Goal: Task Accomplishment & Management: Manage account settings

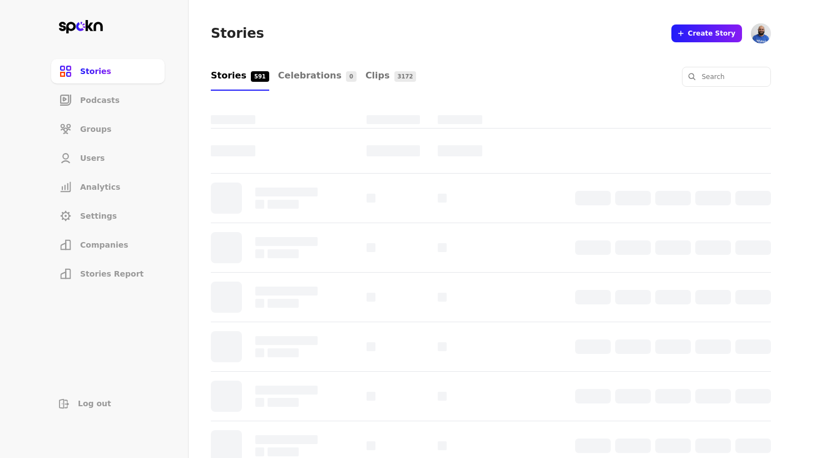
click at [96, 239] on span "Companies" at bounding box center [104, 244] width 48 height 11
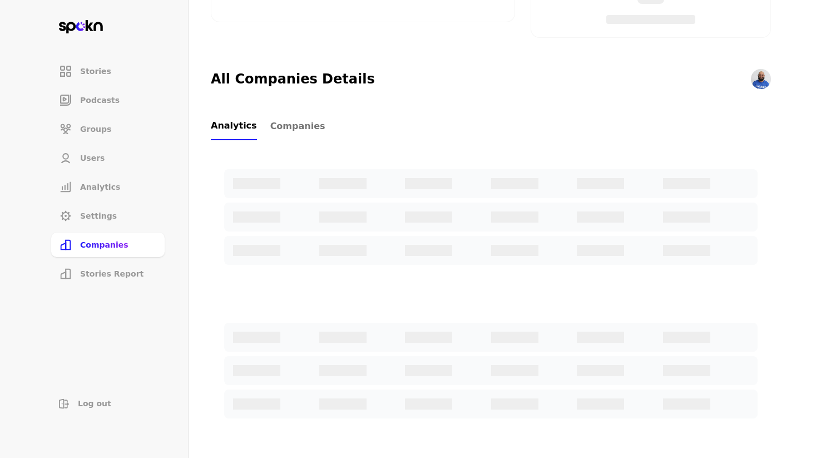
scroll to position [339, 0]
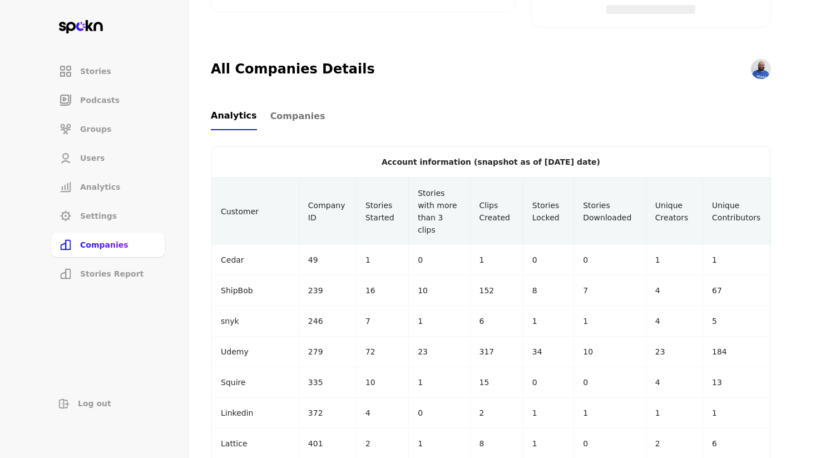
click at [281, 120] on span "Companies" at bounding box center [297, 116] width 55 height 13
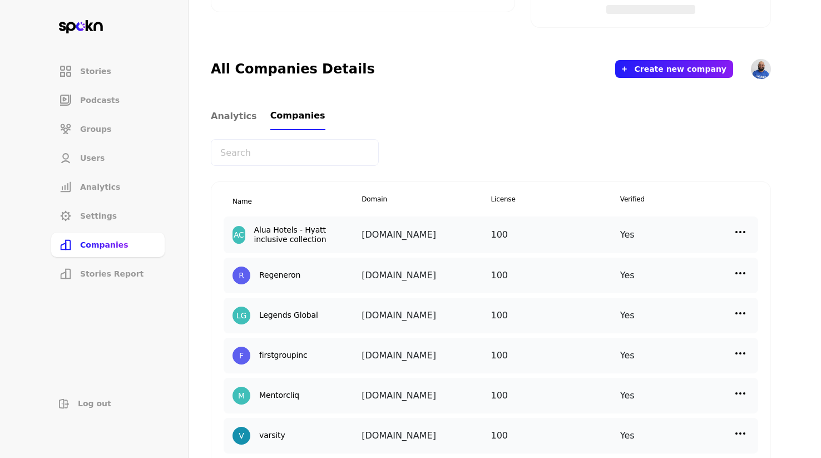
click at [744, 229] on img at bounding box center [739, 231] width 13 height 13
click at [648, 284] on p "Manage Users" at bounding box center [640, 282] width 55 height 12
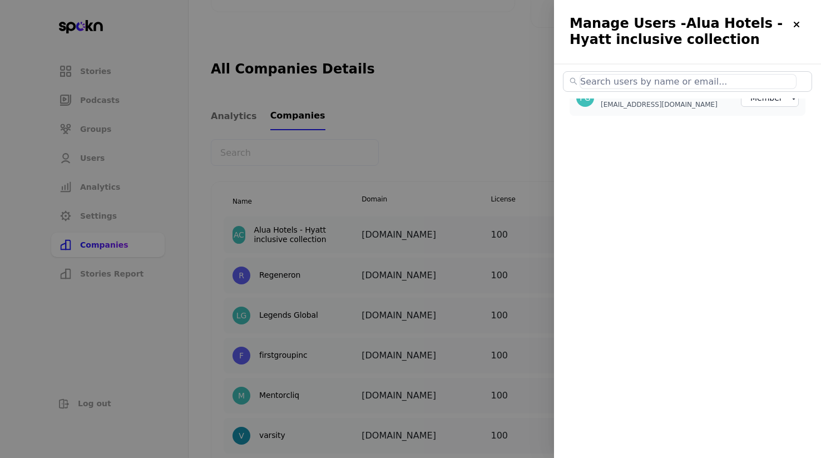
click at [708, 79] on input "text" at bounding box center [687, 81] width 217 height 15
click at [782, 127] on div "PG Pep [PERSON_NAME] [EMAIL_ADDRESS][DOMAIN_NAME] Member Creator Admin" at bounding box center [687, 230] width 267 height 366
click at [726, 80] on input "text" at bounding box center [687, 81] width 217 height 15
click at [797, 25] on img at bounding box center [796, 24] width 9 height 9
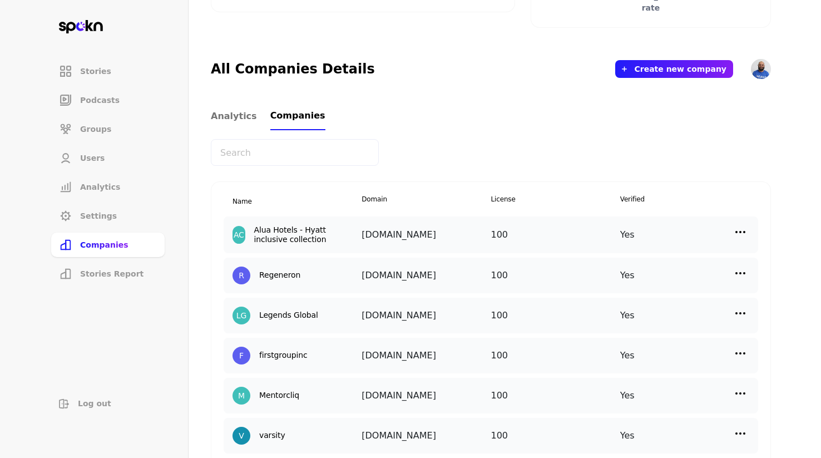
click at [739, 270] on img at bounding box center [739, 272] width 13 height 13
click at [634, 348] on p "Add New User" at bounding box center [640, 348] width 54 height 12
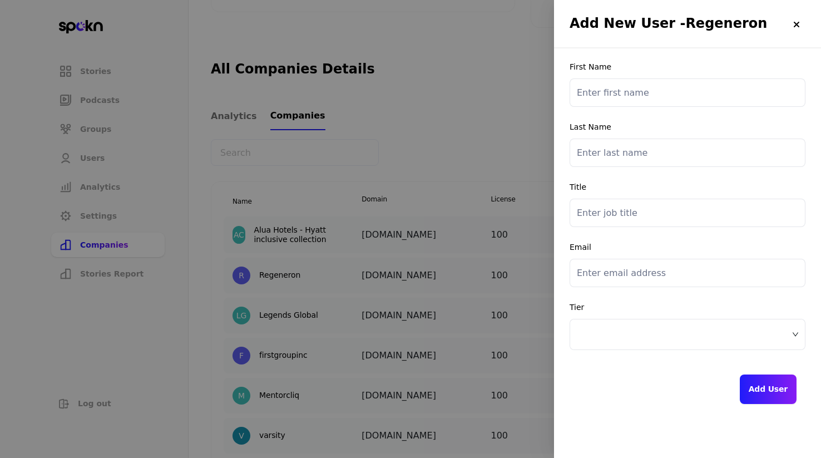
click at [624, 272] on input "email" at bounding box center [687, 273] width 236 height 28
click at [578, 311] on div "Tier" at bounding box center [687, 325] width 236 height 47
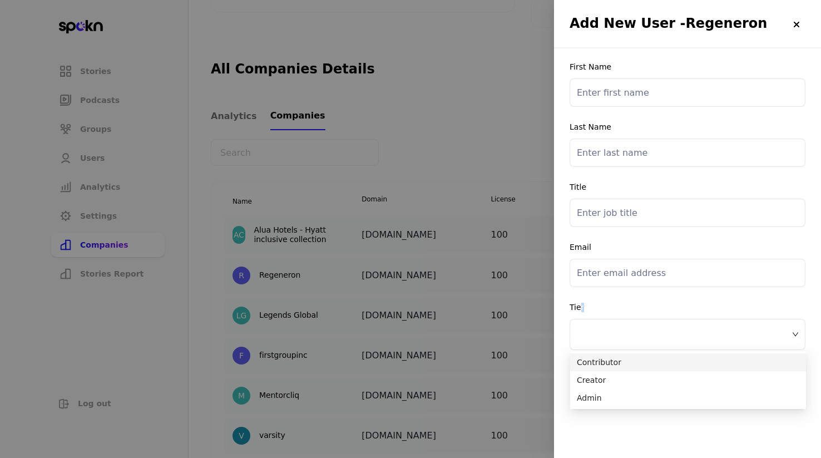
click at [610, 327] on span at bounding box center [687, 334] width 221 height 17
